Goal: Task Accomplishment & Management: Use online tool/utility

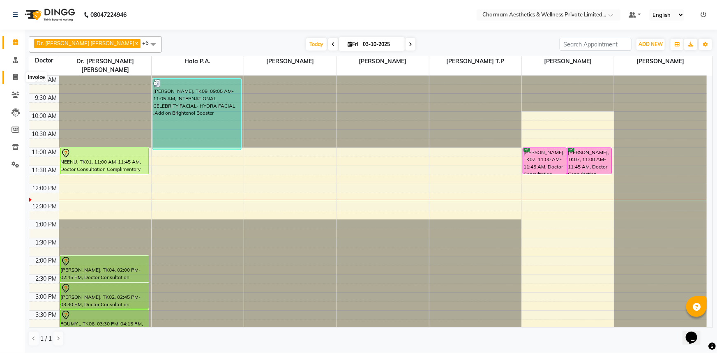
click at [17, 77] on icon at bounding box center [15, 77] width 5 height 6
select select "service"
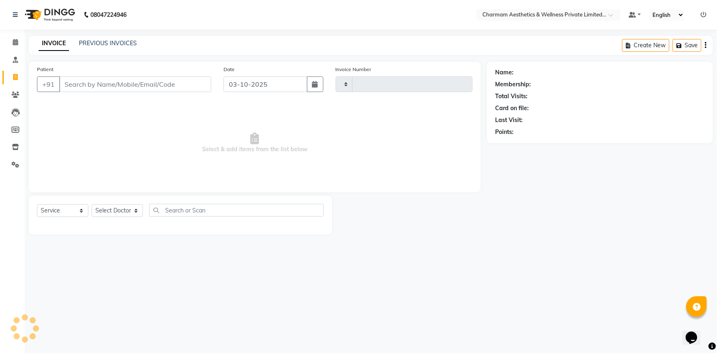
type input "0470"
select select "7625"
click at [129, 41] on link "PREVIOUS INVOICES" at bounding box center [108, 42] width 58 height 7
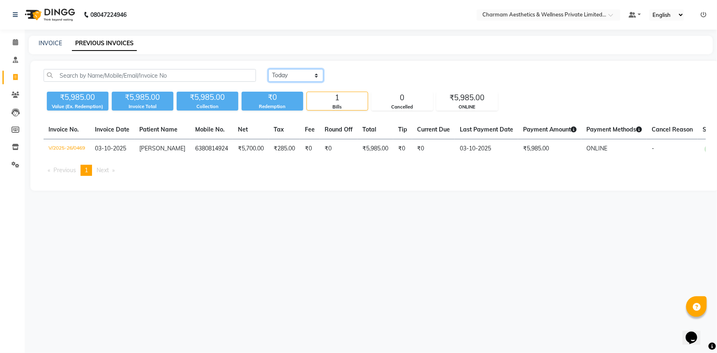
click at [280, 70] on select "[DATE] [DATE] Custom Range" at bounding box center [295, 75] width 55 height 13
click at [268, 69] on select "[DATE] [DATE] Custom Range" at bounding box center [295, 75] width 55 height 13
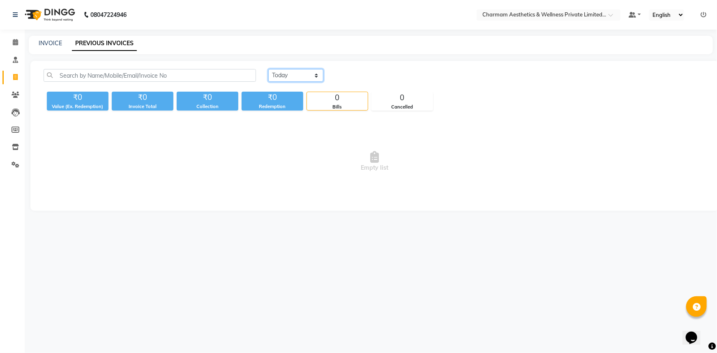
click at [311, 77] on select "[DATE] [DATE] Custom Range" at bounding box center [295, 75] width 55 height 13
click at [268, 69] on select "[DATE] [DATE] Custom Range" at bounding box center [295, 75] width 55 height 13
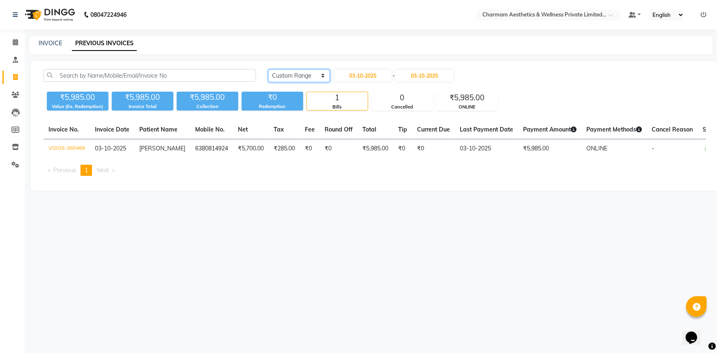
click at [290, 73] on select "[DATE] [DATE] Custom Range" at bounding box center [299, 75] width 62 height 13
select select "[DATE]"
click at [268, 69] on select "[DATE] [DATE] Custom Range" at bounding box center [299, 75] width 62 height 13
click at [14, 44] on icon at bounding box center [15, 42] width 5 height 6
